Goal: Task Accomplishment & Management: Manage account settings

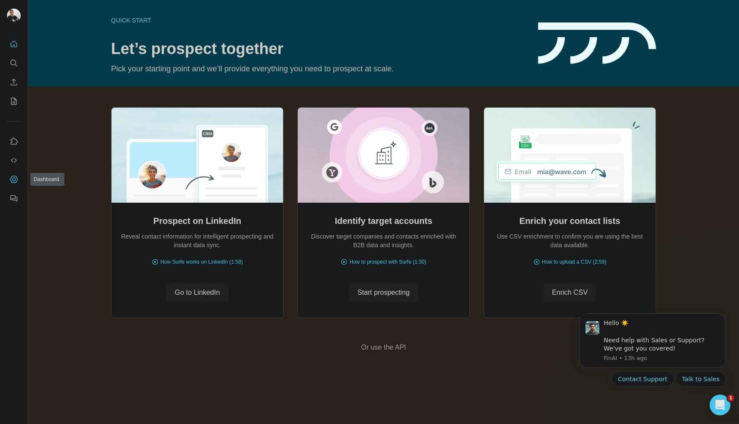
click at [12, 181] on icon "Dashboard" at bounding box center [14, 179] width 9 height 9
click at [14, 141] on icon "Use Surfe on LinkedIn" at bounding box center [14, 141] width 9 height 9
click at [12, 48] on icon "Quick start" at bounding box center [14, 44] width 9 height 9
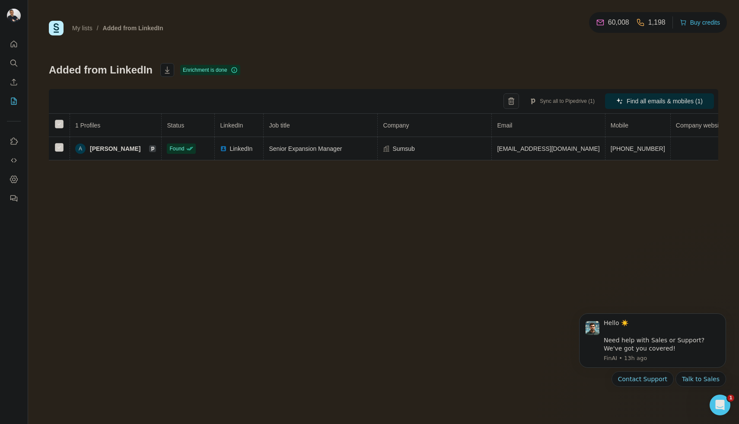
click at [509, 104] on icon "button" at bounding box center [511, 101] width 9 height 9
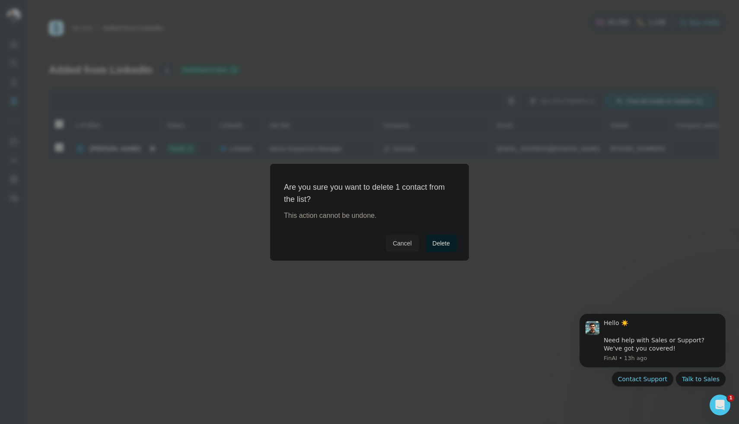
click at [454, 244] on button "Delete" at bounding box center [441, 243] width 31 height 17
